Goal: Task Accomplishment & Management: Manage account settings

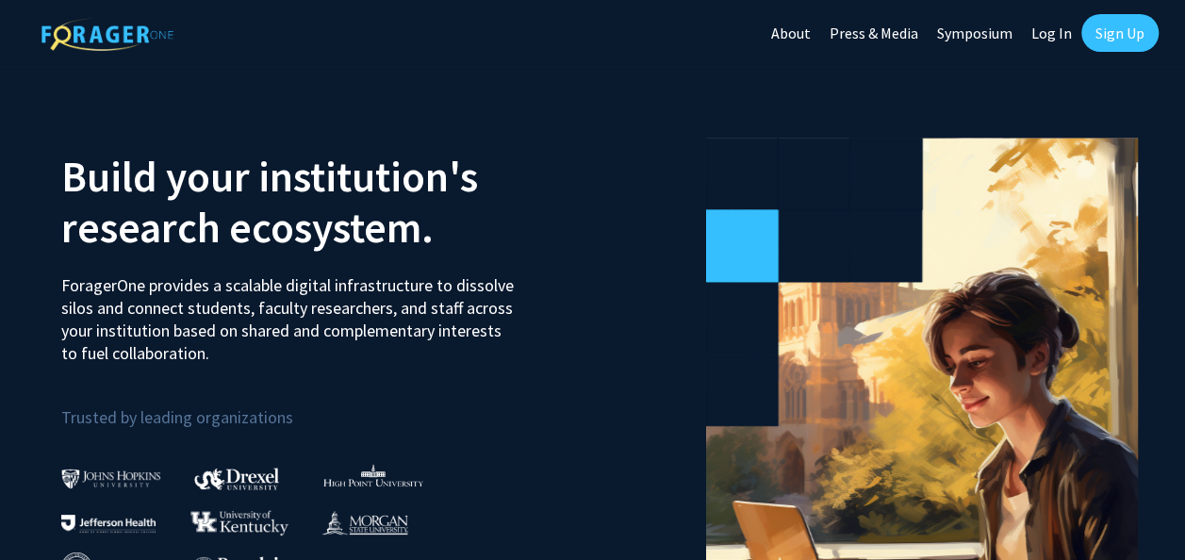
click at [1060, 34] on link "Log In" at bounding box center [1051, 33] width 59 height 66
select select
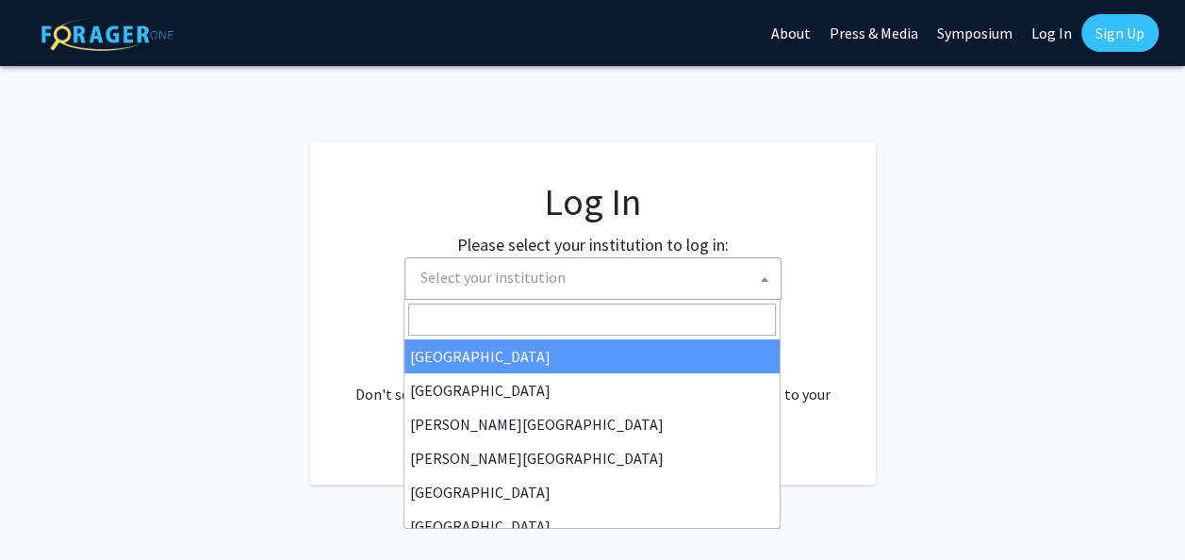
click at [522, 287] on span "Select your institution" at bounding box center [597, 277] width 368 height 39
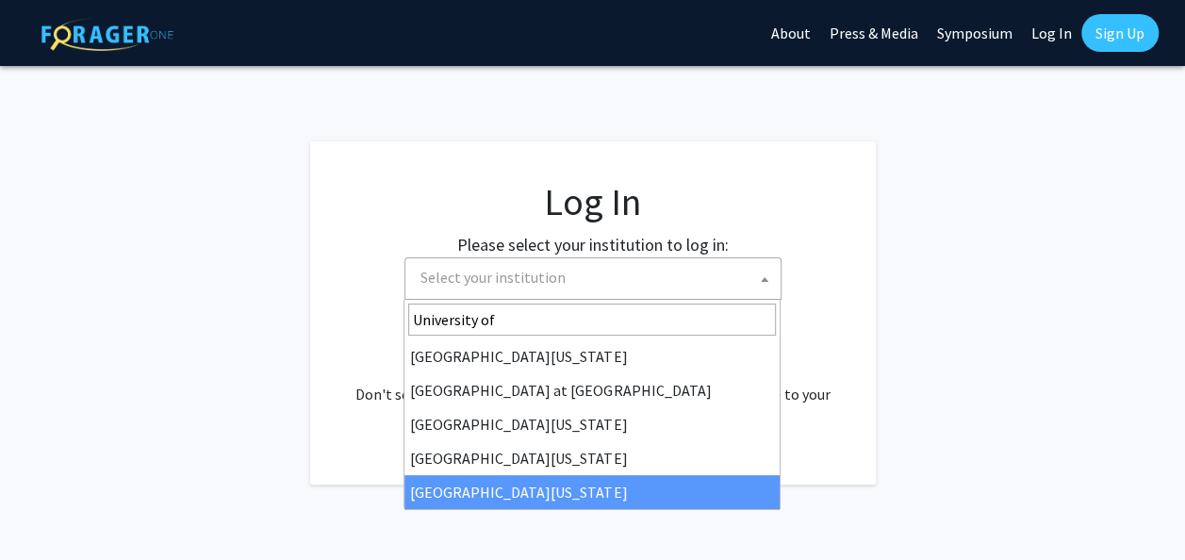
type input "University of"
select select "33"
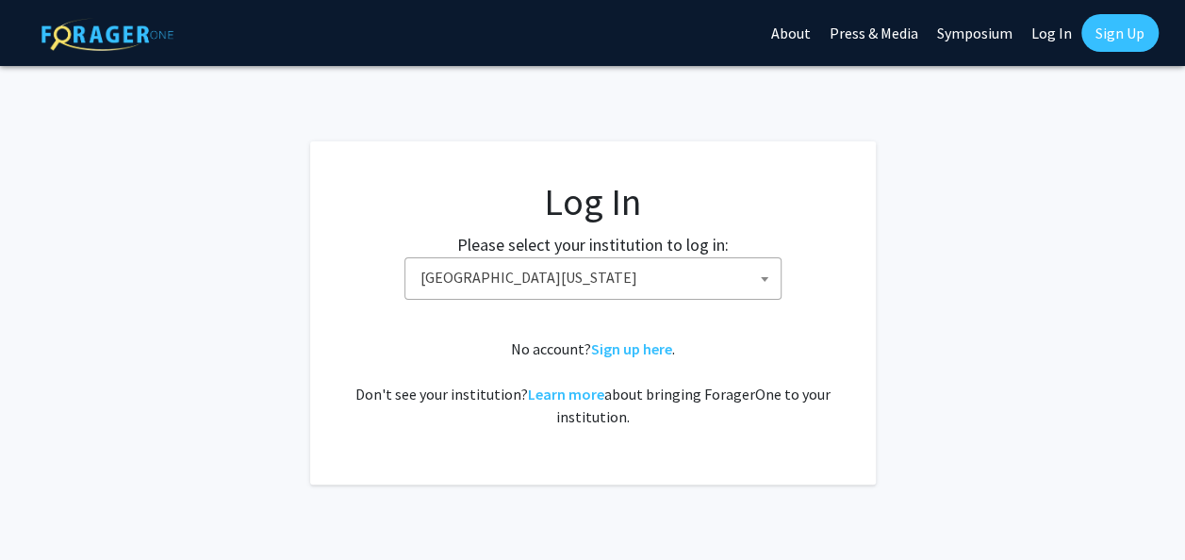
click at [632, 345] on link "Sign up here" at bounding box center [631, 348] width 81 height 19
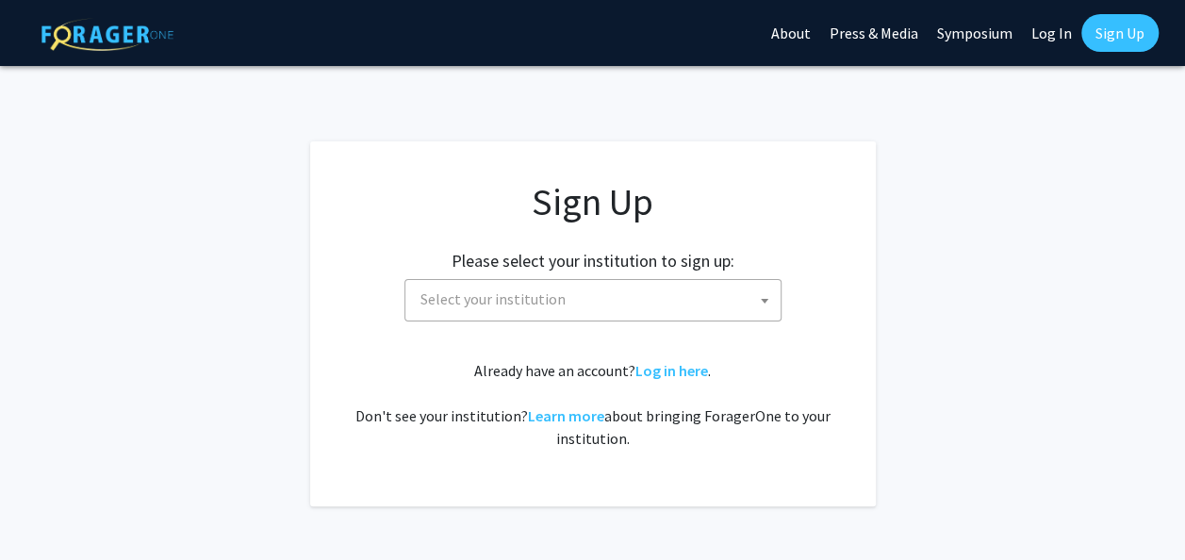
click at [599, 323] on div "Sign Up Please select your institution to sign up: Baylor University Brandeis U…" at bounding box center [593, 314] width 490 height 271
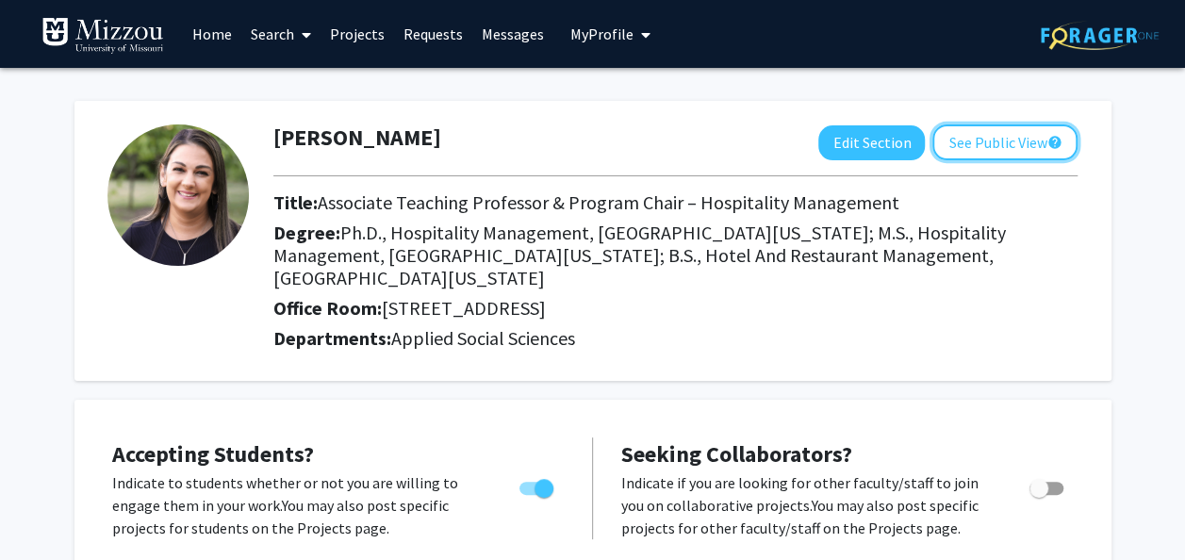
click at [974, 129] on button "See Public View help" at bounding box center [1005, 142] width 145 height 36
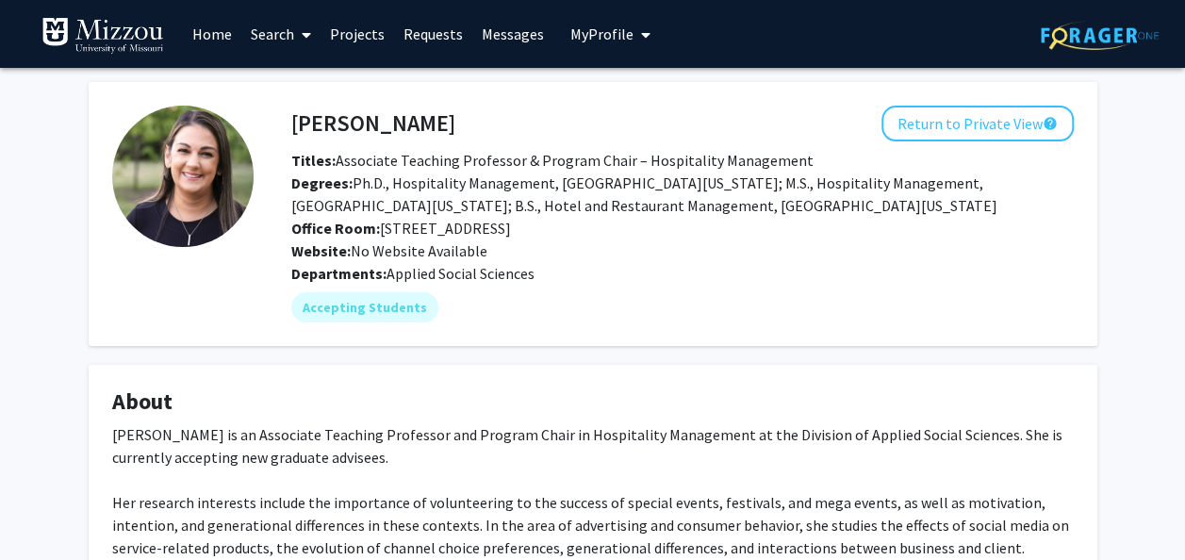
click at [615, 34] on span "My Profile" at bounding box center [602, 34] width 63 height 19
